Goal: Task Accomplishment & Management: Manage account settings

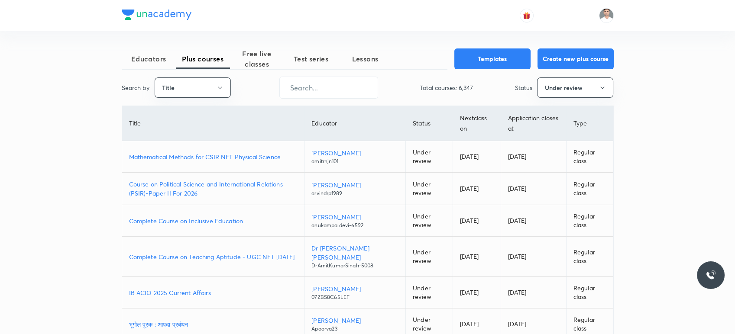
click at [250, 186] on p "Course on Political Science and International Relations (PSIR)-Paper II For 2026" at bounding box center [213, 189] width 168 height 18
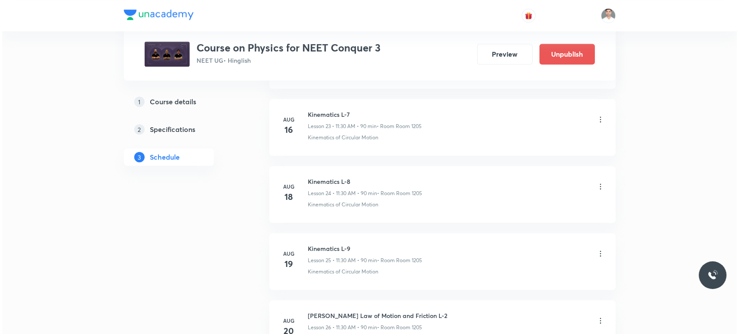
scroll to position [2693, 0]
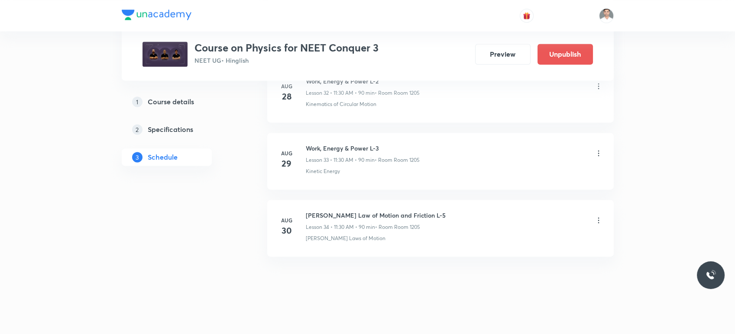
click at [597, 217] on icon at bounding box center [598, 220] width 9 height 9
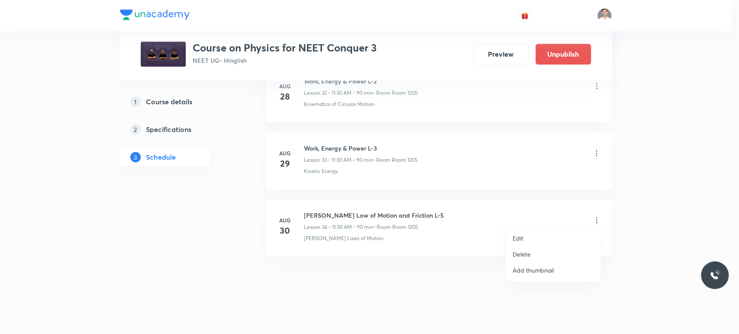
click at [522, 239] on p "Edit" at bounding box center [518, 238] width 11 height 9
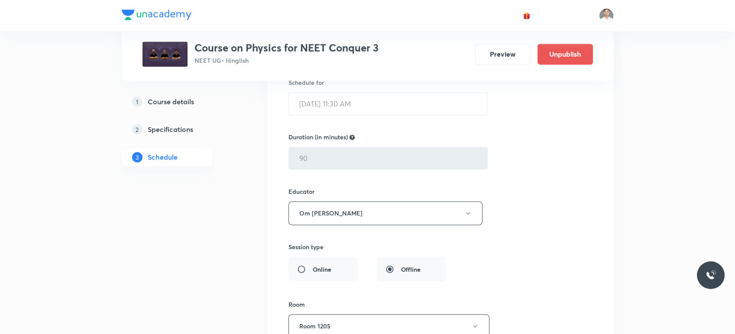
scroll to position [2435, 0]
click at [358, 213] on button "Om Prakash Pandey" at bounding box center [385, 214] width 194 height 24
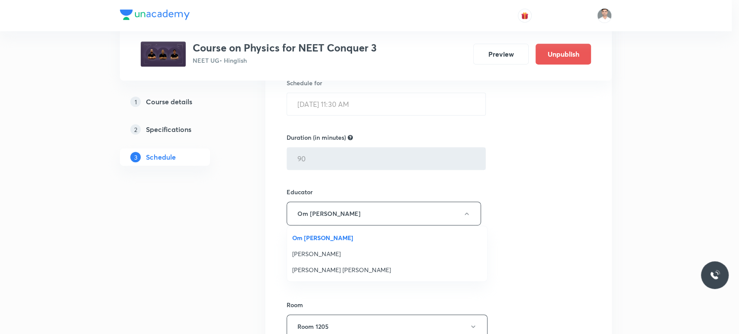
click at [319, 254] on span "Vikas Kumar Shukla" at bounding box center [387, 253] width 190 height 9
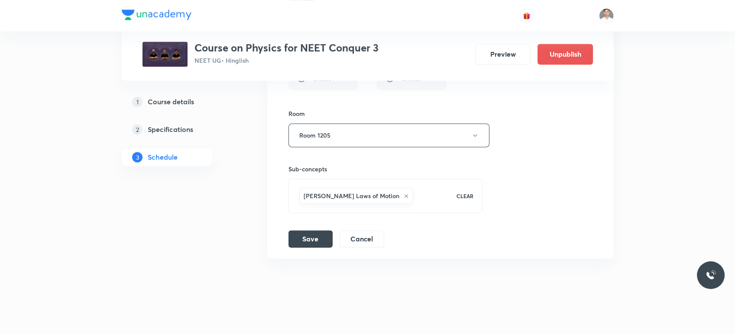
scroll to position [2627, 0]
click at [316, 237] on button "Save" at bounding box center [310, 236] width 44 height 17
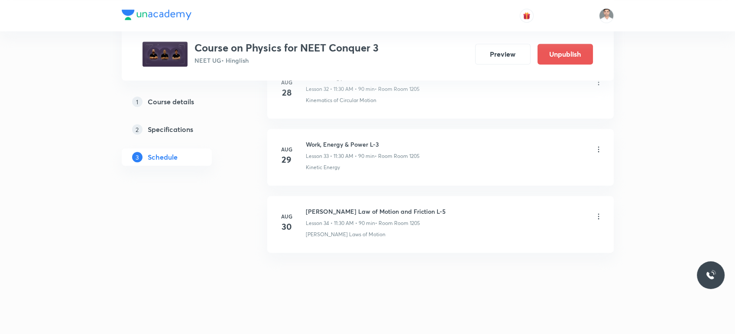
scroll to position [2240, 0]
